Goal: Use online tool/utility

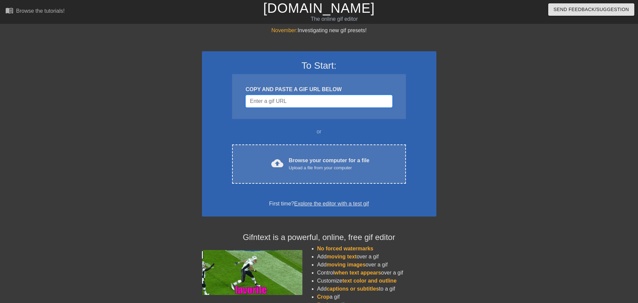
click at [286, 100] on input "Username" at bounding box center [318, 101] width 147 height 13
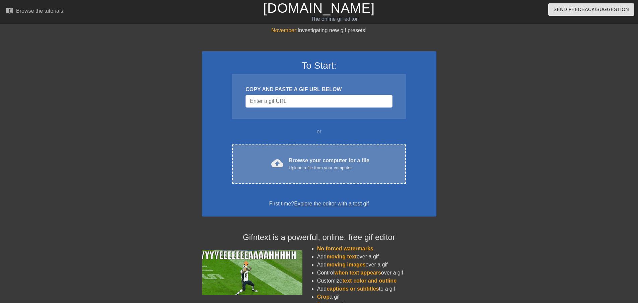
click at [312, 155] on div "cloud_upload Browse your computer for a file Upload a file from your computer C…" at bounding box center [318, 163] width 173 height 39
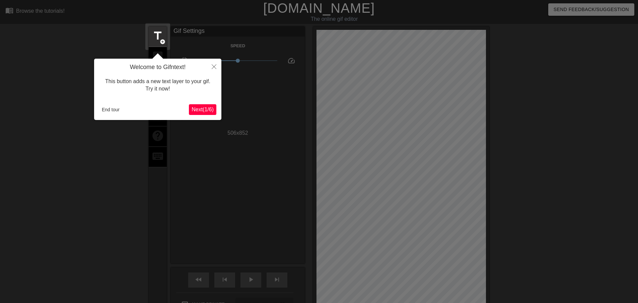
scroll to position [16, 0]
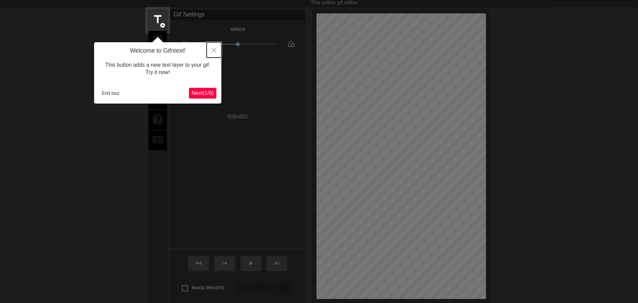
click at [213, 56] on button "Close" at bounding box center [214, 49] width 15 height 15
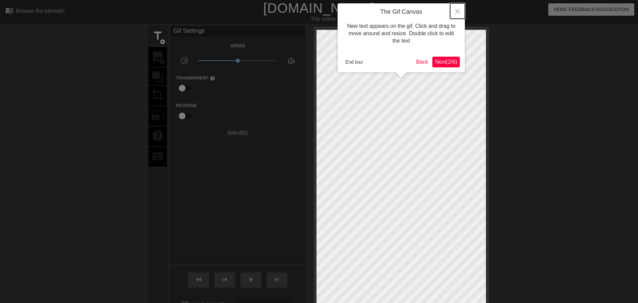
click at [453, 7] on button "Close" at bounding box center [457, 10] width 15 height 15
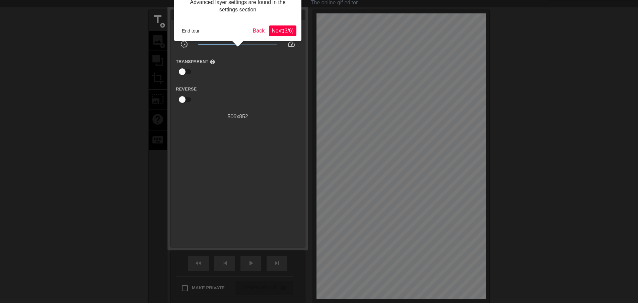
click at [280, 33] on span "Next ( 3 / 6 )" at bounding box center [282, 31] width 22 height 6
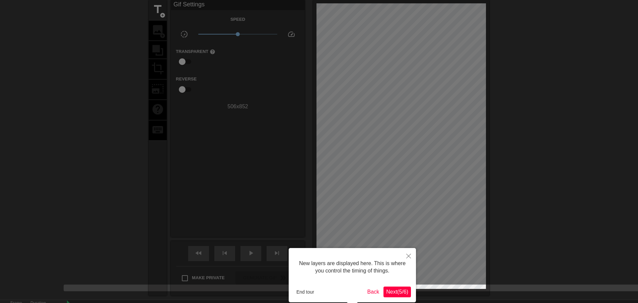
click at [397, 296] on button "Next ( 5 / 6 )" at bounding box center [396, 291] width 27 height 11
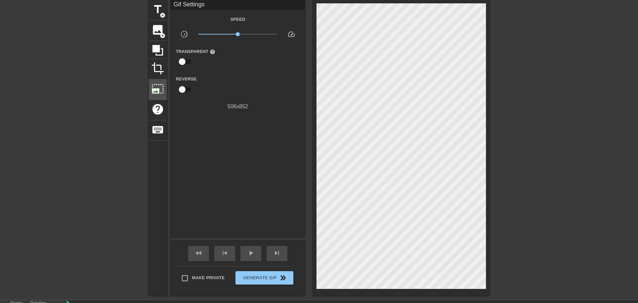
scroll to position [0, 0]
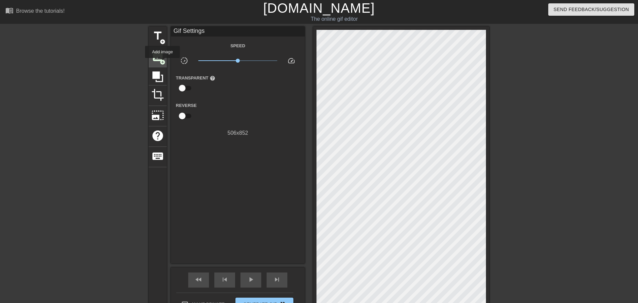
click at [162, 63] on span "add_circle" at bounding box center [163, 62] width 6 height 6
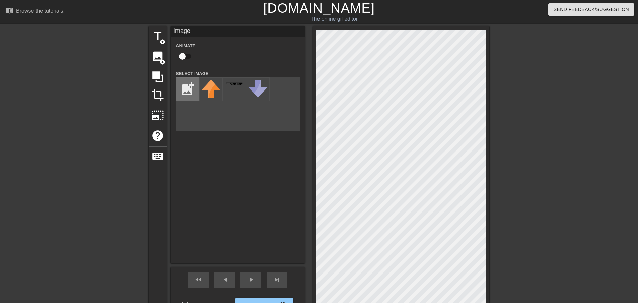
click at [182, 88] on input "file" at bounding box center [187, 89] width 23 height 23
click at [194, 168] on div "title add_circle image add_circle crop photo_size_select_large help keyboard Im…" at bounding box center [319, 173] width 340 height 295
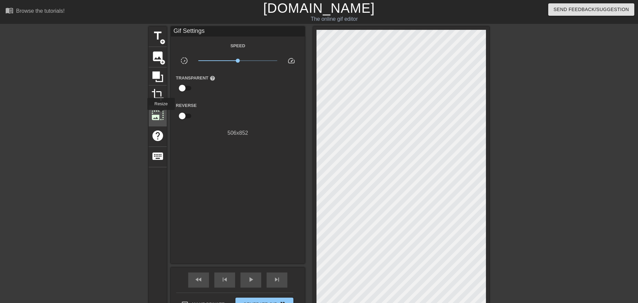
click at [160, 114] on span "photo_size_select_large" at bounding box center [157, 115] width 13 height 13
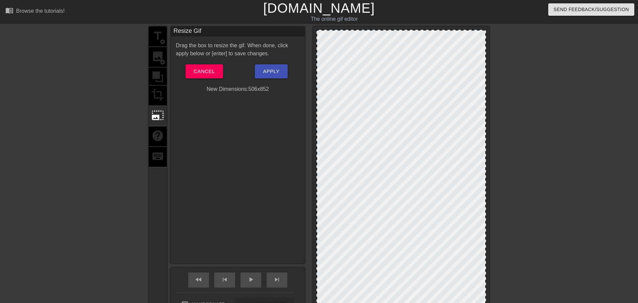
click at [159, 85] on div "title add_circle image add_circle crop photo_size_select_large help keyboard" at bounding box center [158, 173] width 18 height 295
click at [159, 95] on div "title add_circle image add_circle crop photo_size_select_large help keyboard" at bounding box center [158, 173] width 18 height 295
click at [157, 58] on div "title add_circle image add_circle crop photo_size_select_large help keyboard" at bounding box center [158, 173] width 18 height 295
click at [210, 78] on button "Cancel" at bounding box center [203, 71] width 37 height 14
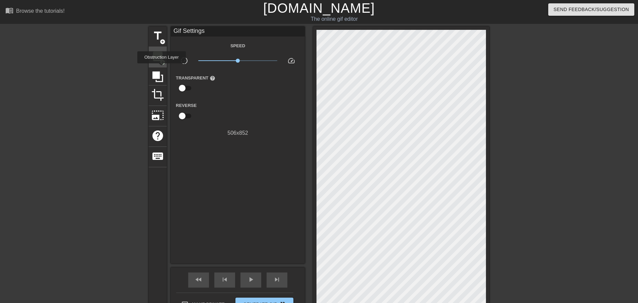
click at [161, 62] on span "add_circle" at bounding box center [163, 62] width 6 height 6
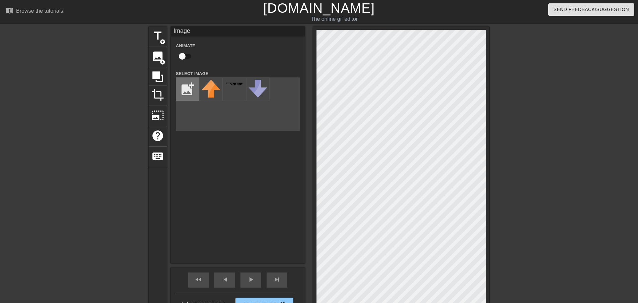
click at [184, 87] on input "file" at bounding box center [187, 89] width 23 height 23
click at [196, 91] on input "file" at bounding box center [187, 89] width 23 height 23
click at [193, 88] on input "file" at bounding box center [187, 89] width 23 height 23
type input "C:\fakepath\png of kash.png"
click at [207, 87] on img at bounding box center [204, 83] width 5 height 5
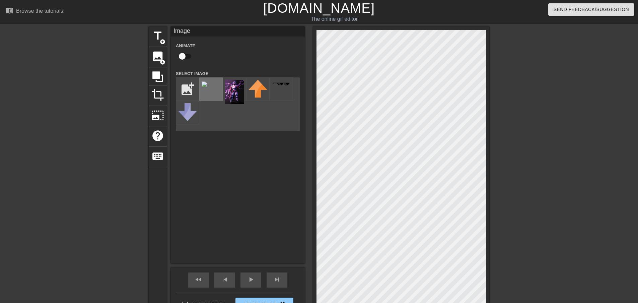
click at [207, 87] on img at bounding box center [204, 83] width 5 height 5
click at [310, 269] on div "title add_circle image add_circle crop photo_size_select_large help keyboard Im…" at bounding box center [319, 173] width 340 height 295
click at [227, 302] on html "menu_book Browse the tutorials! [DOMAIN_NAME] The online gif editor Send Feedba…" at bounding box center [319, 188] width 638 height 376
click at [247, 169] on div "title add_circle image add_circle crop photo_size_select_large help keyboard Im…" at bounding box center [319, 173] width 340 height 295
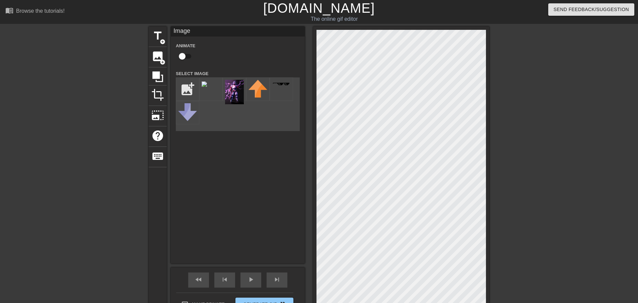
click at [296, 270] on div "title add_circle image add_circle crop photo_size_select_large help keyboard Im…" at bounding box center [319, 173] width 340 height 295
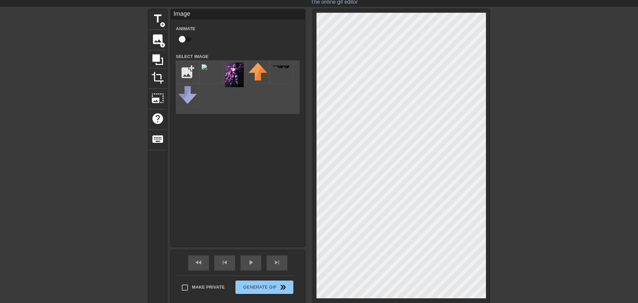
scroll to position [33, 0]
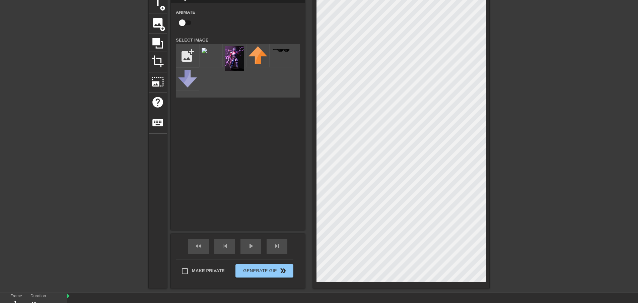
click at [486, 62] on div at bounding box center [401, 140] width 176 height 295
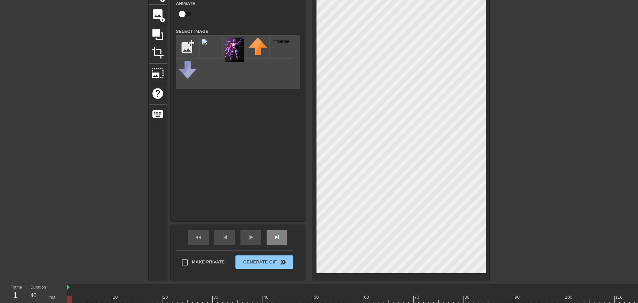
scroll to position [67, 0]
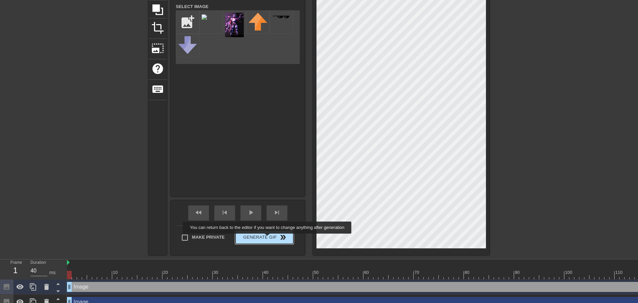
click at [268, 238] on span "Generate Gif double_arrow" at bounding box center [264, 237] width 53 height 8
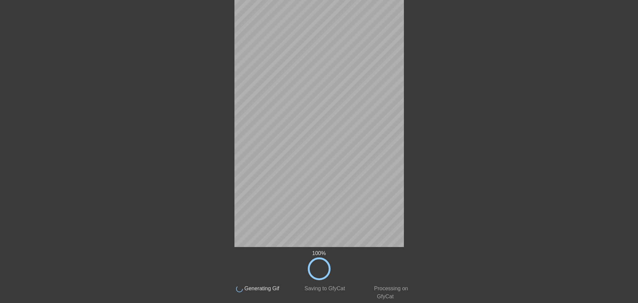
scroll to position [0, 0]
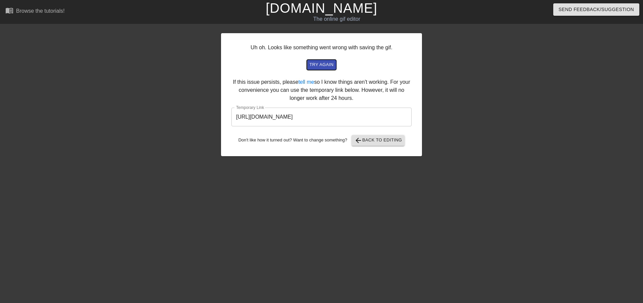
click at [325, 64] on span "try again" at bounding box center [321, 65] width 24 height 8
click at [376, 114] on input "[URL][DOMAIN_NAME]" at bounding box center [321, 116] width 180 height 19
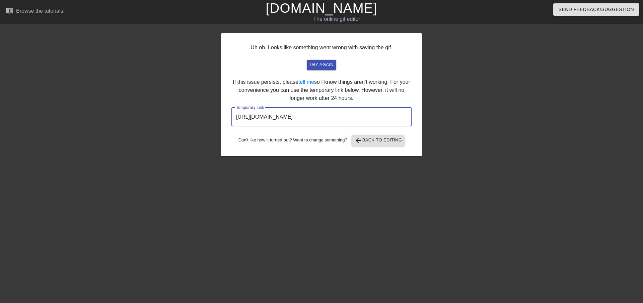
drag, startPoint x: 378, startPoint y: 115, endPoint x: 214, endPoint y: 116, distance: 163.7
click at [214, 116] on div "Uh oh. Looks like something went wrong with saving the gif. try again If this i…" at bounding box center [321, 126] width 643 height 201
